Goal: Task Accomplishment & Management: Manage account settings

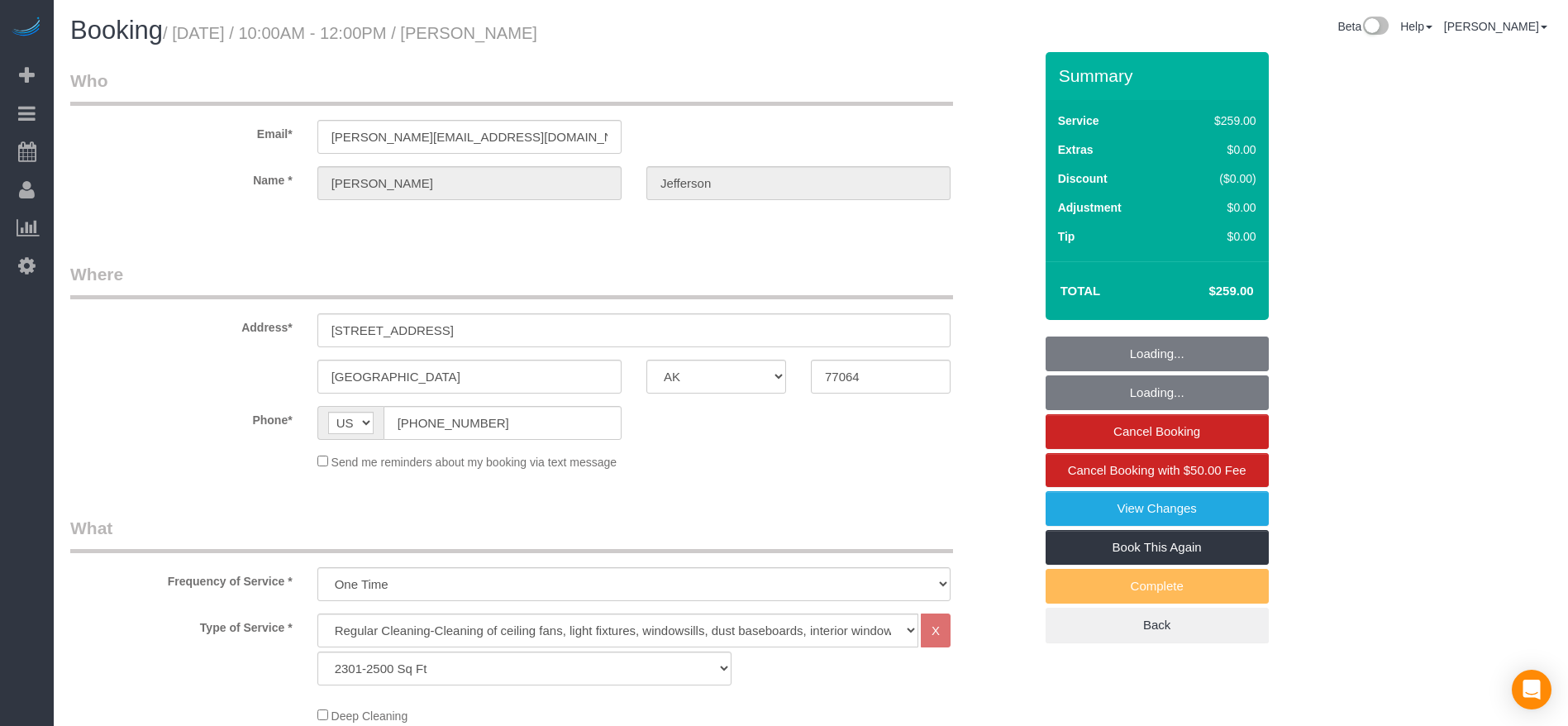
select select "[GEOGRAPHIC_DATA]"
select select "3"
select select "string:fspay-7dc357ac-8fa5-4ee3-8847-a281be5890ea"
select select "spot1"
select select "object:1249"
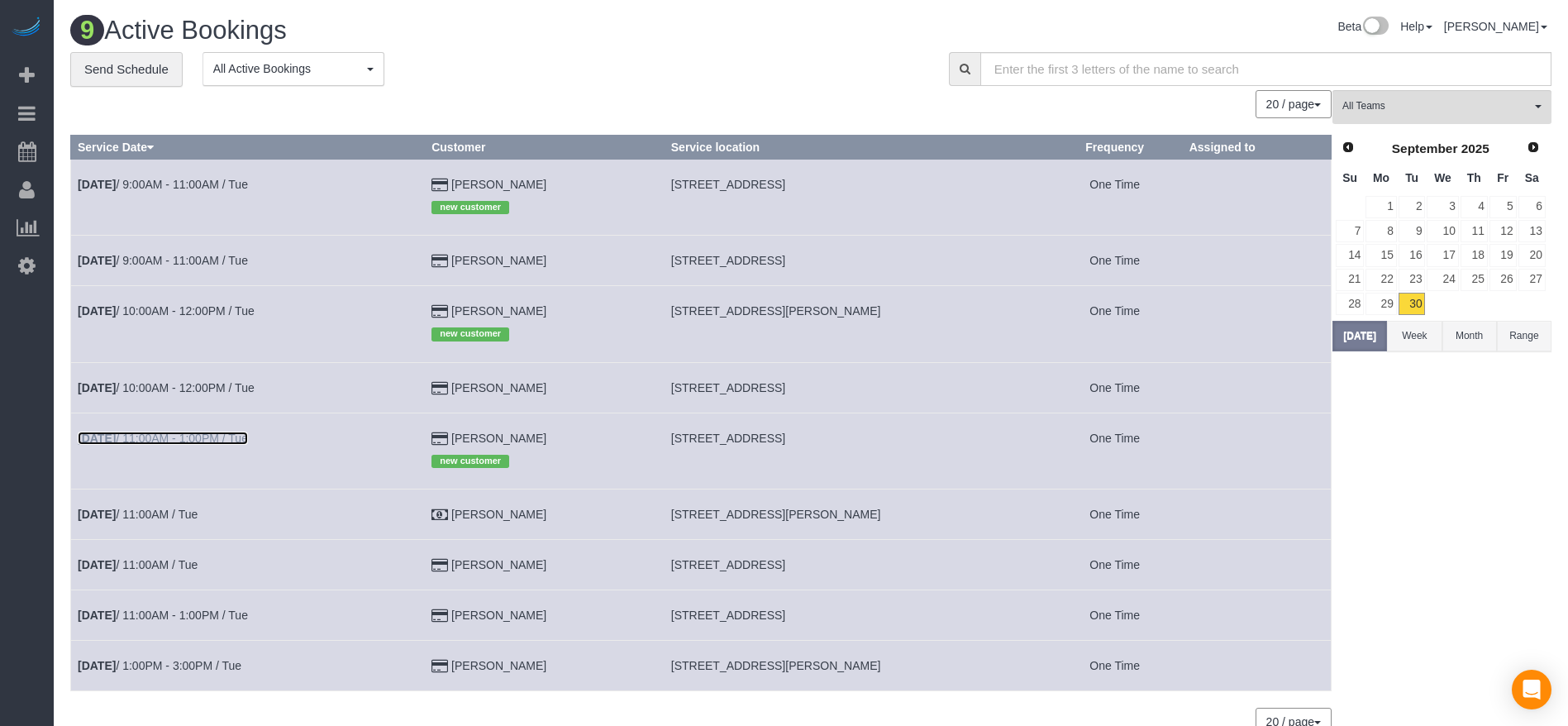
click at [143, 431] on link "[DATE] 11:00AM - 1:00PM / Tue" at bounding box center [162, 437] width 170 height 13
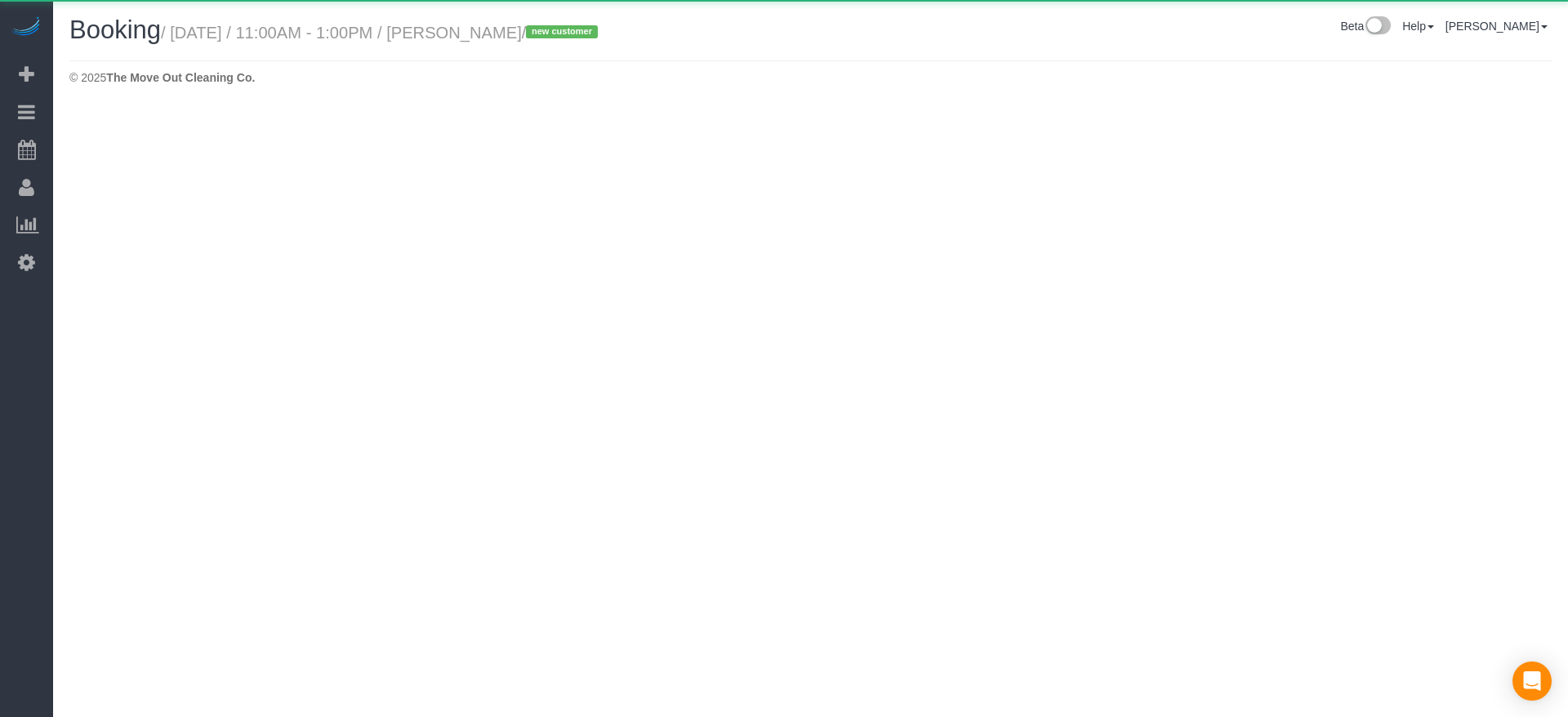
select select "[GEOGRAPHIC_DATA]"
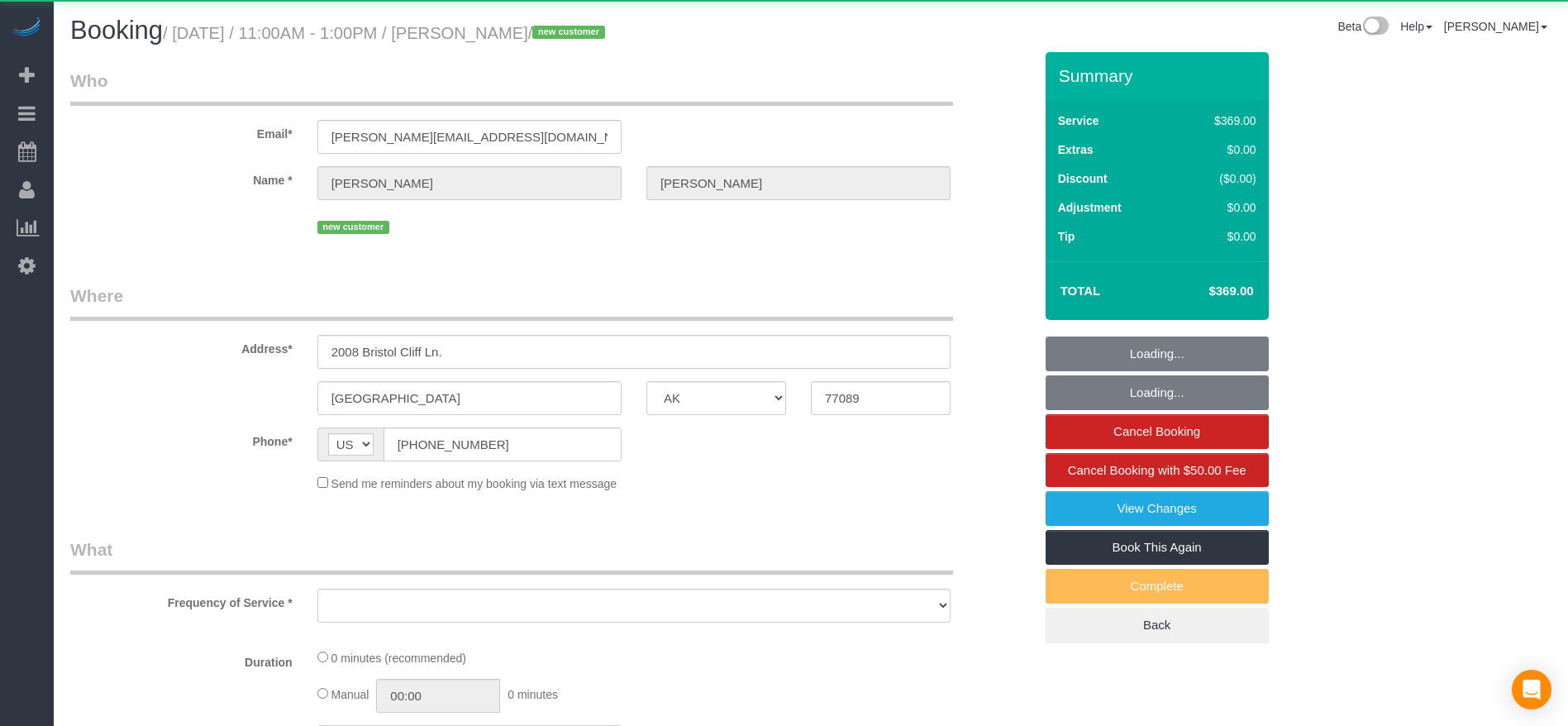
select select "object:1840"
select select "string:fspay-d31f92fd-95ab-4b56-91b6-857261a3bbb9"
select select "3"
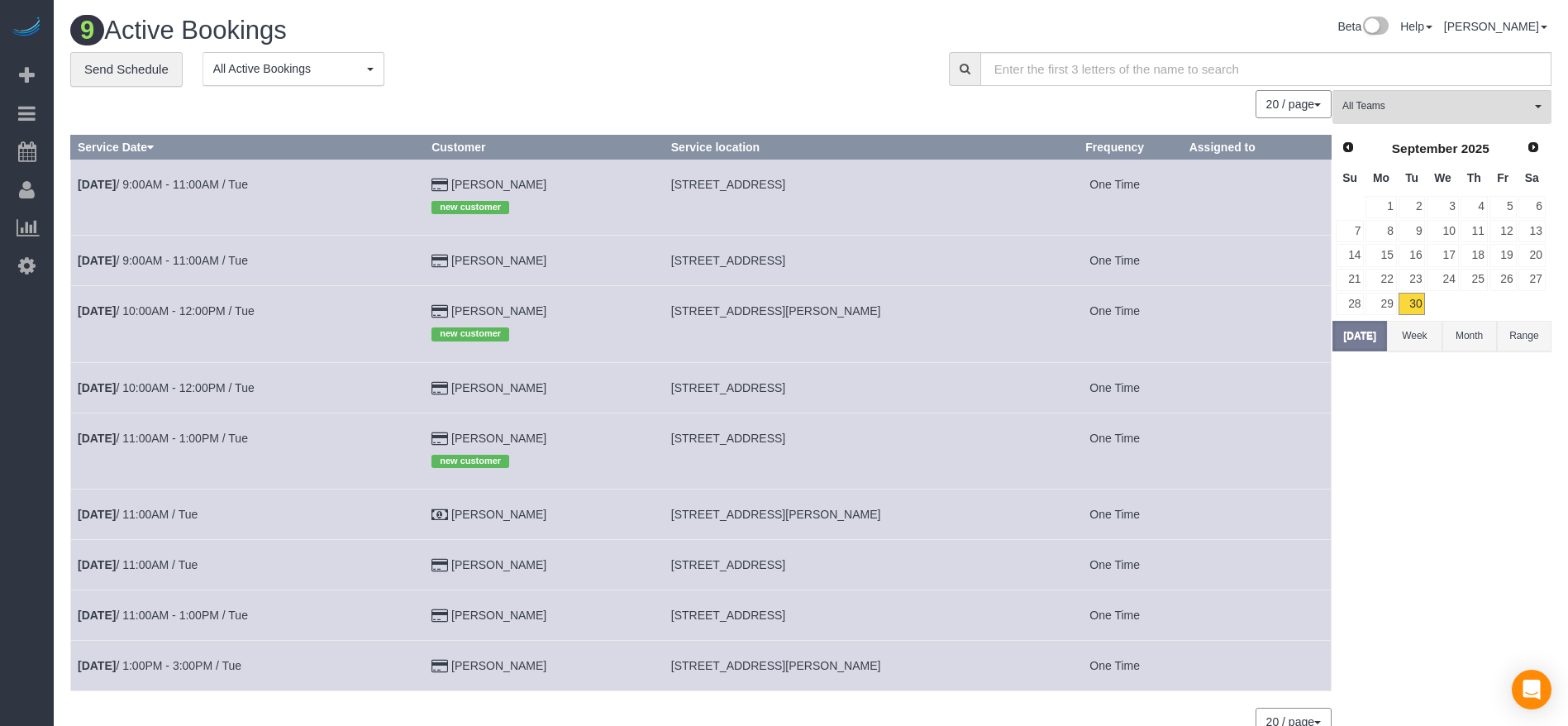
drag, startPoint x: 670, startPoint y: 435, endPoint x: 862, endPoint y: 445, distance: 192.3
click at [889, 449] on td "[STREET_ADDRESS]" at bounding box center [856, 450] width 383 height 76
copy span "[STREET_ADDRESS]"
drag, startPoint x: 669, startPoint y: 185, endPoint x: 865, endPoint y: 191, distance: 196.1
click at [865, 191] on td "[STREET_ADDRESS]" at bounding box center [856, 196] width 383 height 76
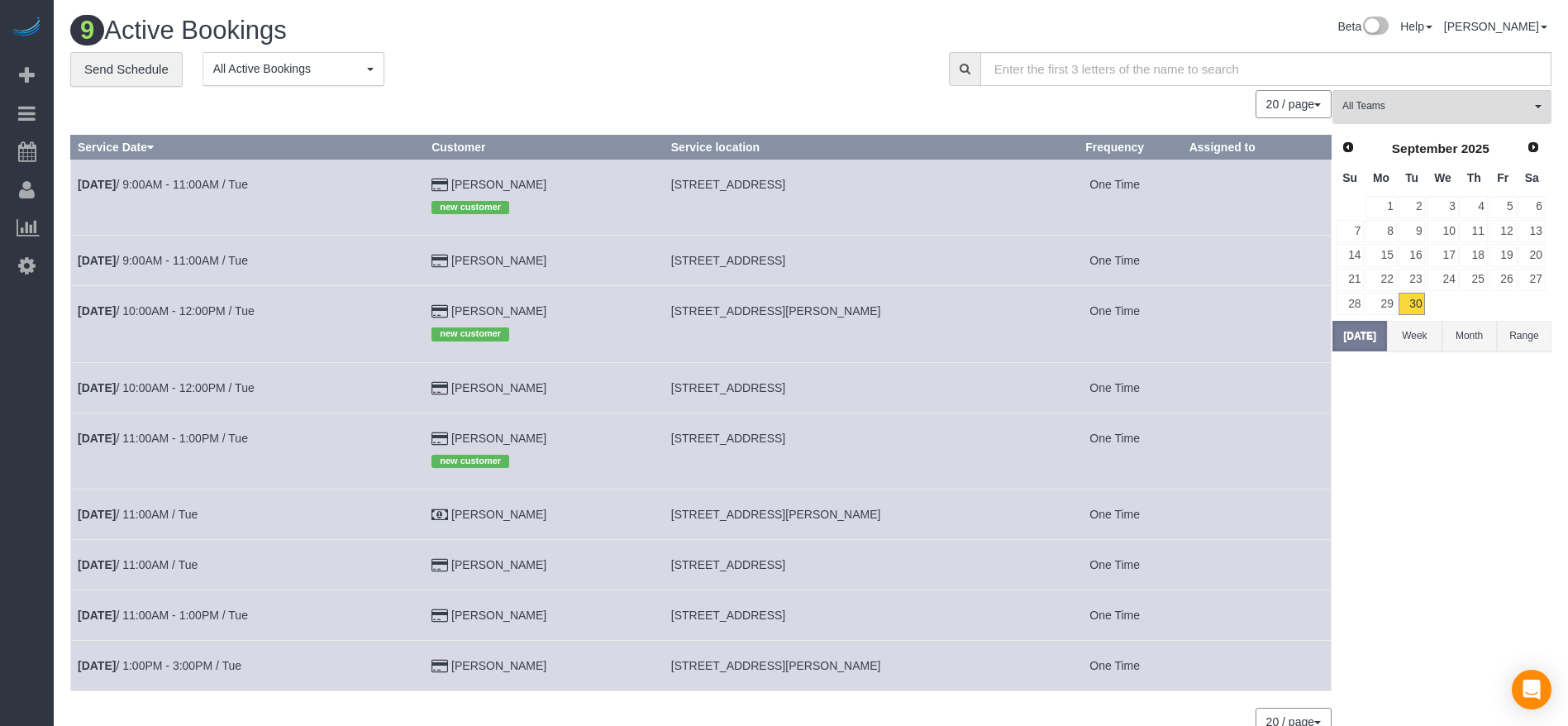
copy span "[STREET_ADDRESS]"
drag, startPoint x: 671, startPoint y: 614, endPoint x: 870, endPoint y: 617, distance: 199.0
click at [785, 617] on span "[STREET_ADDRESS]" at bounding box center [728, 614] width 114 height 13
copy span "[STREET_ADDRESS]"
click at [1355, 336] on button "[DATE]" at bounding box center [1360, 335] width 55 height 30
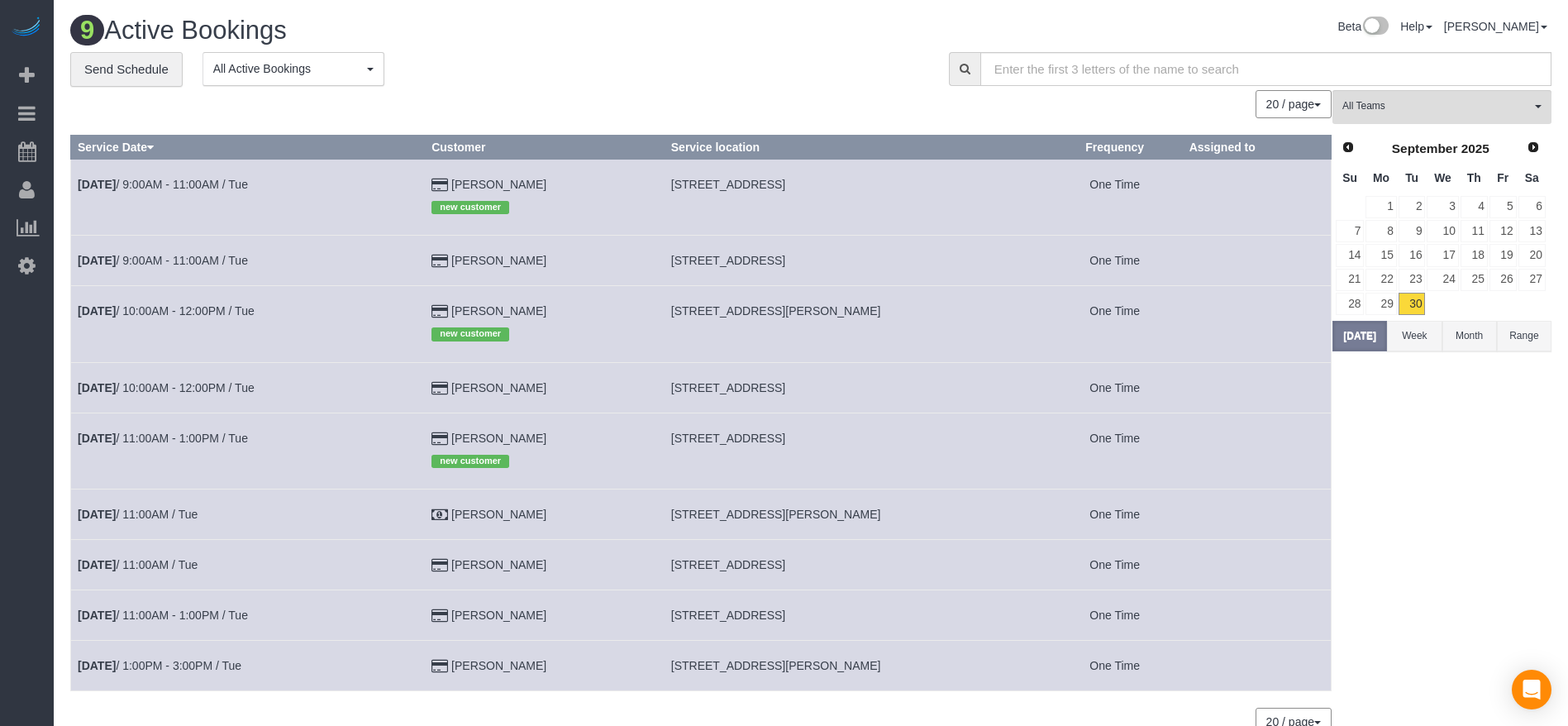
drag, startPoint x: 671, startPoint y: 564, endPoint x: 884, endPoint y: 566, distance: 213.0
click at [884, 566] on td "[STREET_ADDRESS]" at bounding box center [856, 564] width 383 height 50
copy span "[STREET_ADDRESS]"
drag, startPoint x: 673, startPoint y: 386, endPoint x: 912, endPoint y: 391, distance: 239.1
click at [912, 391] on td "[STREET_ADDRESS]" at bounding box center [856, 386] width 383 height 50
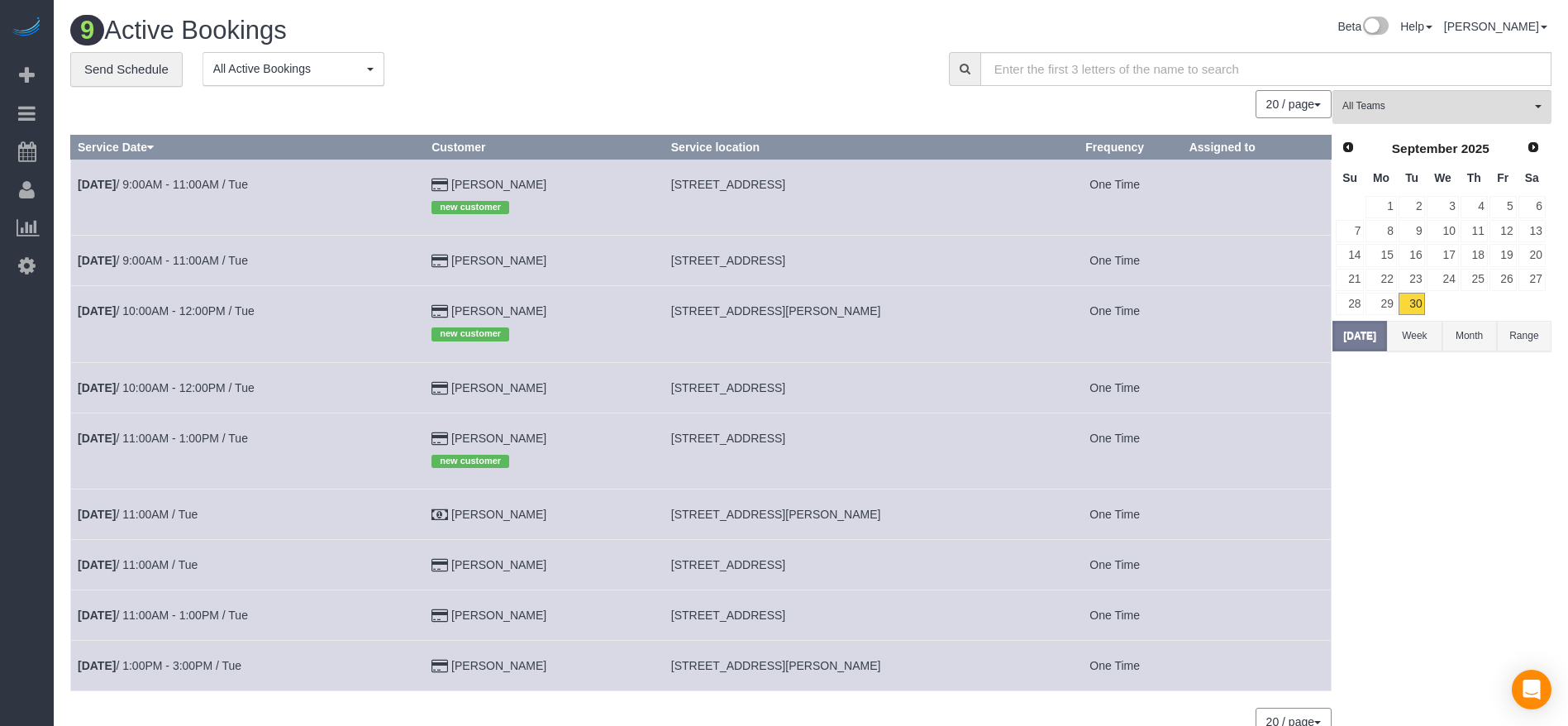
copy span "[STREET_ADDRESS]"
click at [235, 388] on link "[DATE] 10:00AM - 12:00PM / Tue" at bounding box center [166, 387] width 177 height 13
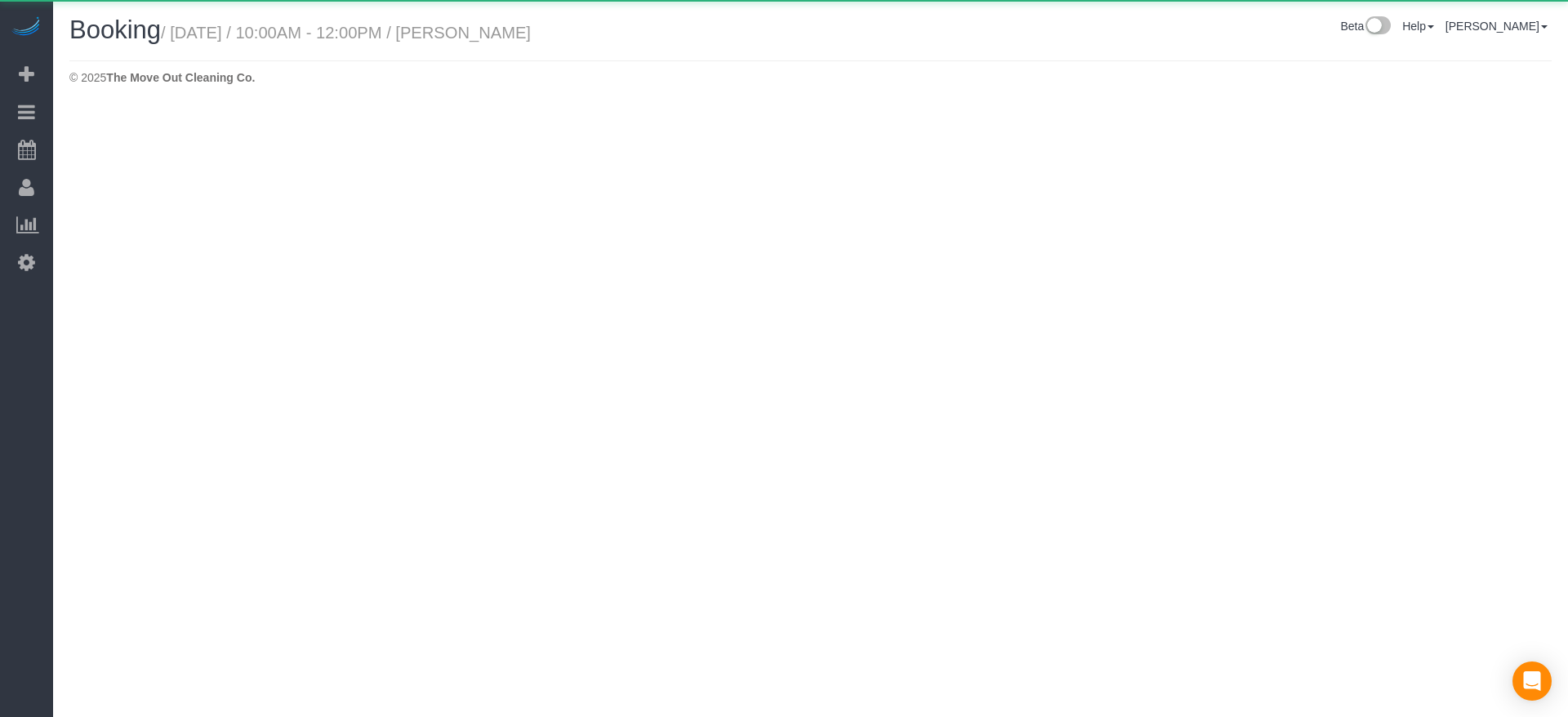
select select "[GEOGRAPHIC_DATA]"
select select "string:fspay-7dc357ac-8fa5-4ee3-8847-a281be5890ea"
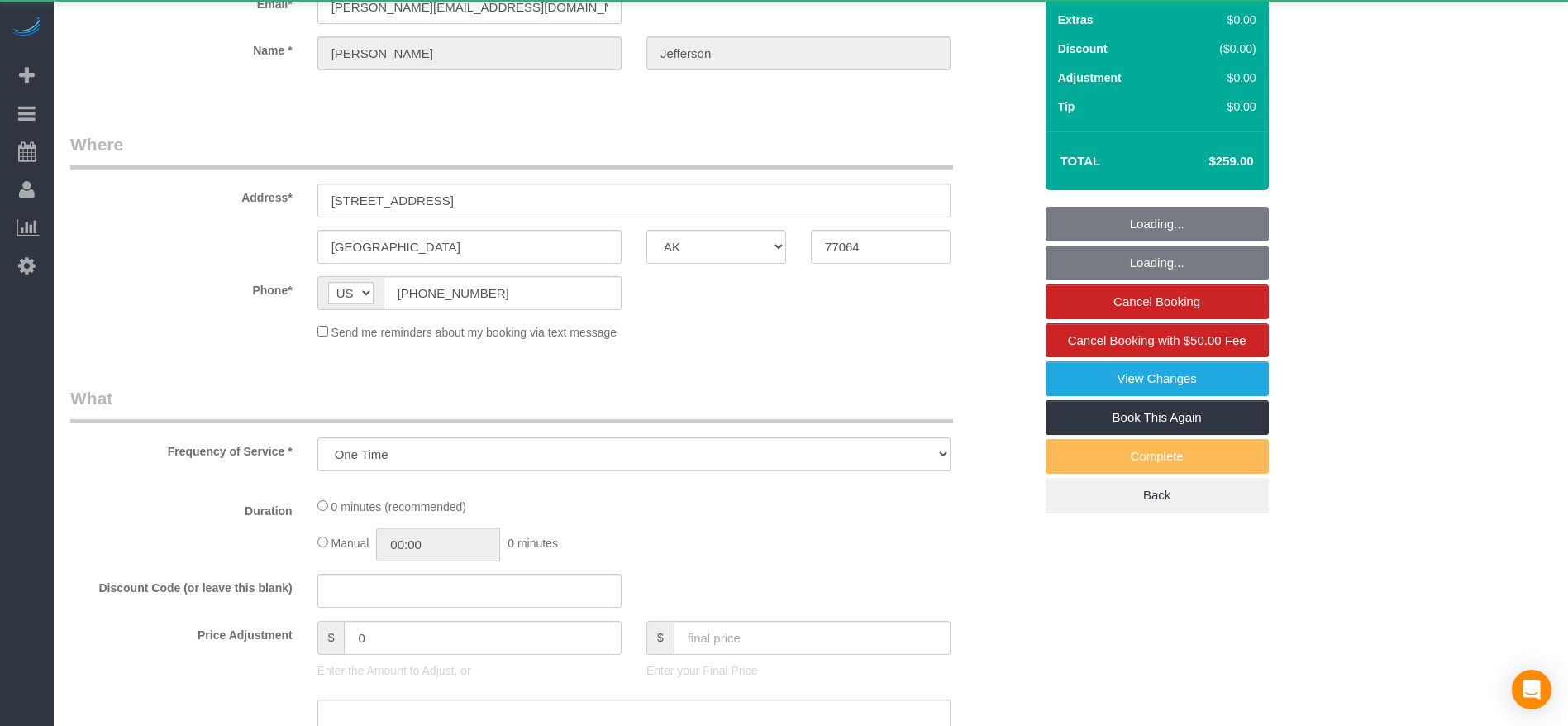
select select "object:2501"
select select "3"
select select "spot43"
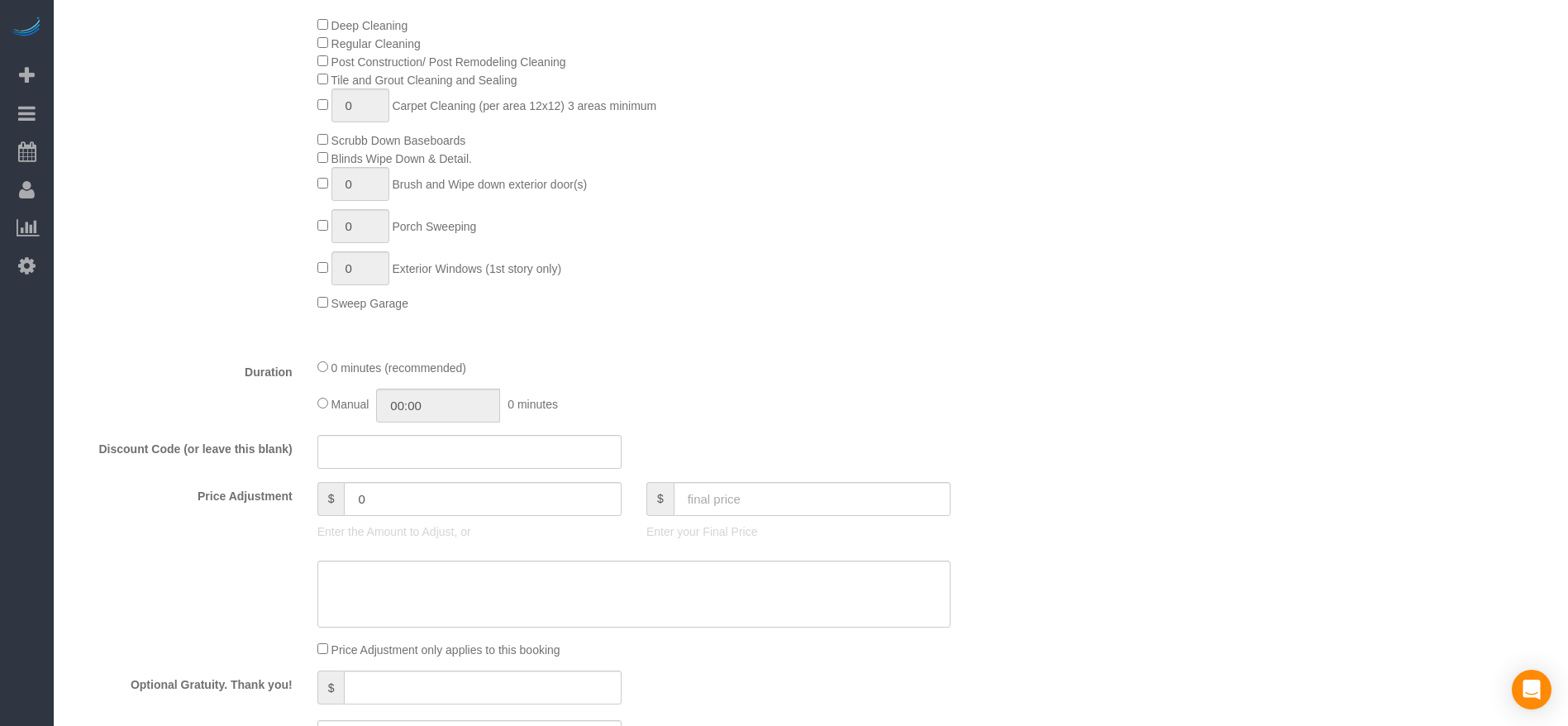
scroll to position [496, 0]
